Goal: Information Seeking & Learning: Learn about a topic

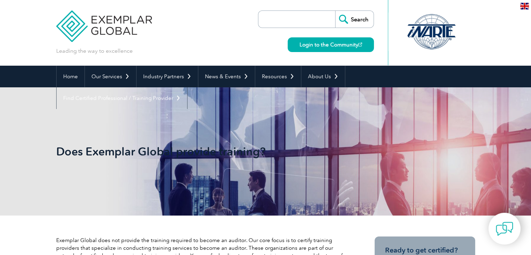
click at [288, 21] on input "search" at bounding box center [298, 19] width 73 height 17
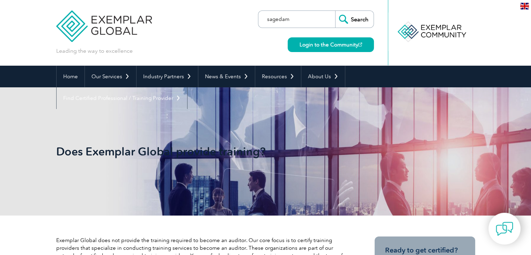
type input "sagedam"
click at [335, 11] on input "Search" at bounding box center [354, 19] width 38 height 17
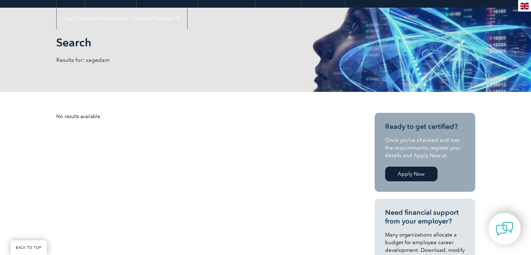
scroll to position [70, 0]
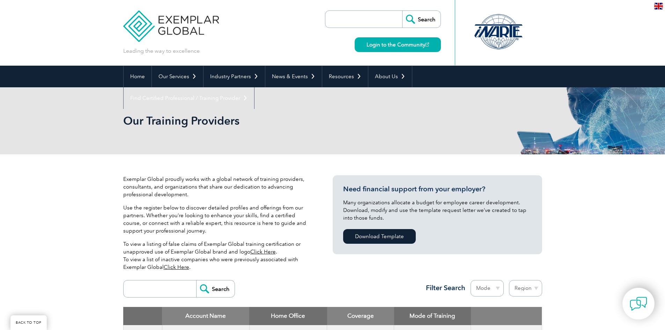
scroll to position [140, 0]
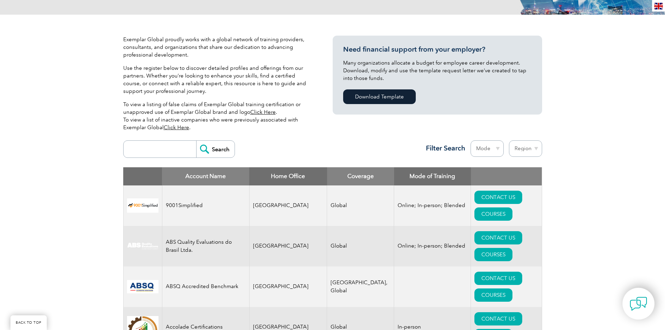
click at [156, 144] on input "search" at bounding box center [161, 149] width 69 height 17
type input "sagedam"
click at [213, 149] on input "Search" at bounding box center [215, 149] width 38 height 17
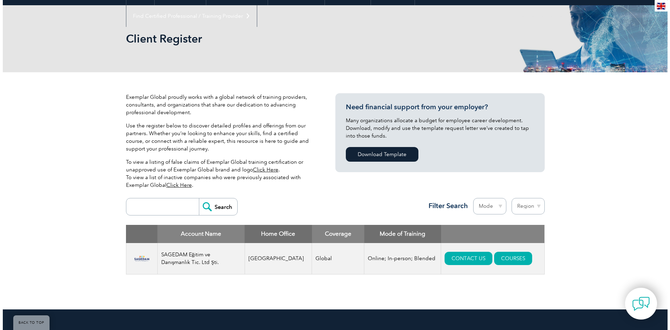
scroll to position [70, 0]
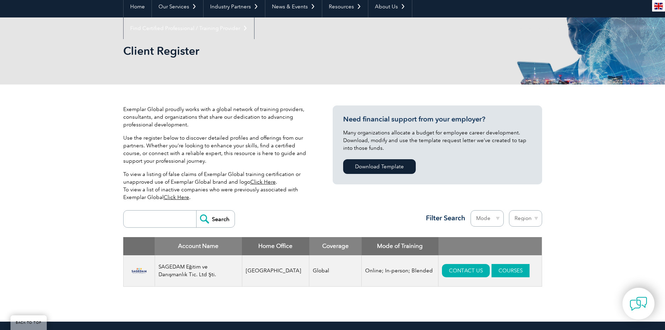
click at [492, 273] on link "COURSES" at bounding box center [511, 270] width 38 height 13
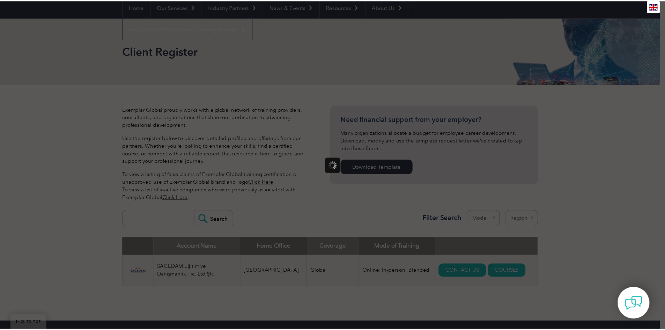
scroll to position [0, 0]
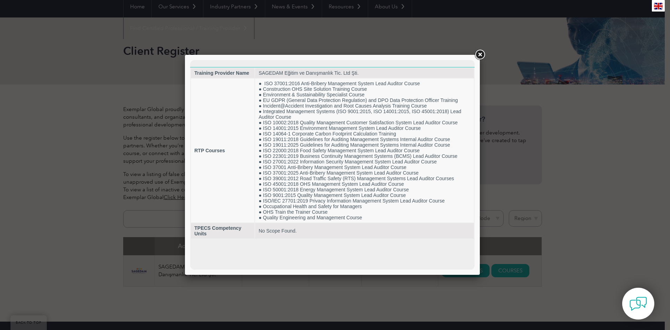
click at [482, 54] on link at bounding box center [480, 55] width 13 height 13
